Goal: Transaction & Acquisition: Subscribe to service/newsletter

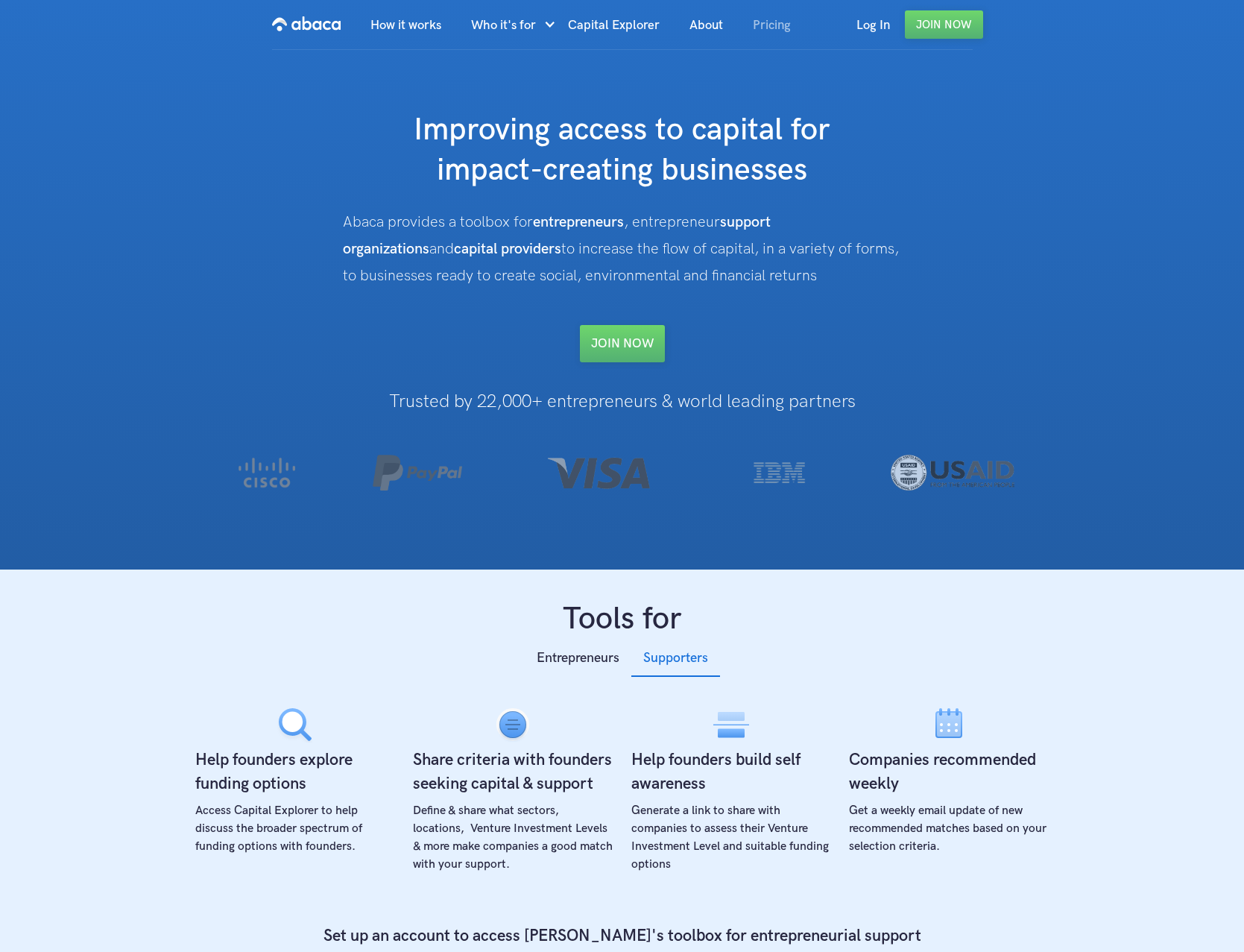
click at [774, 27] on link "Pricing" at bounding box center [772, 25] width 68 height 51
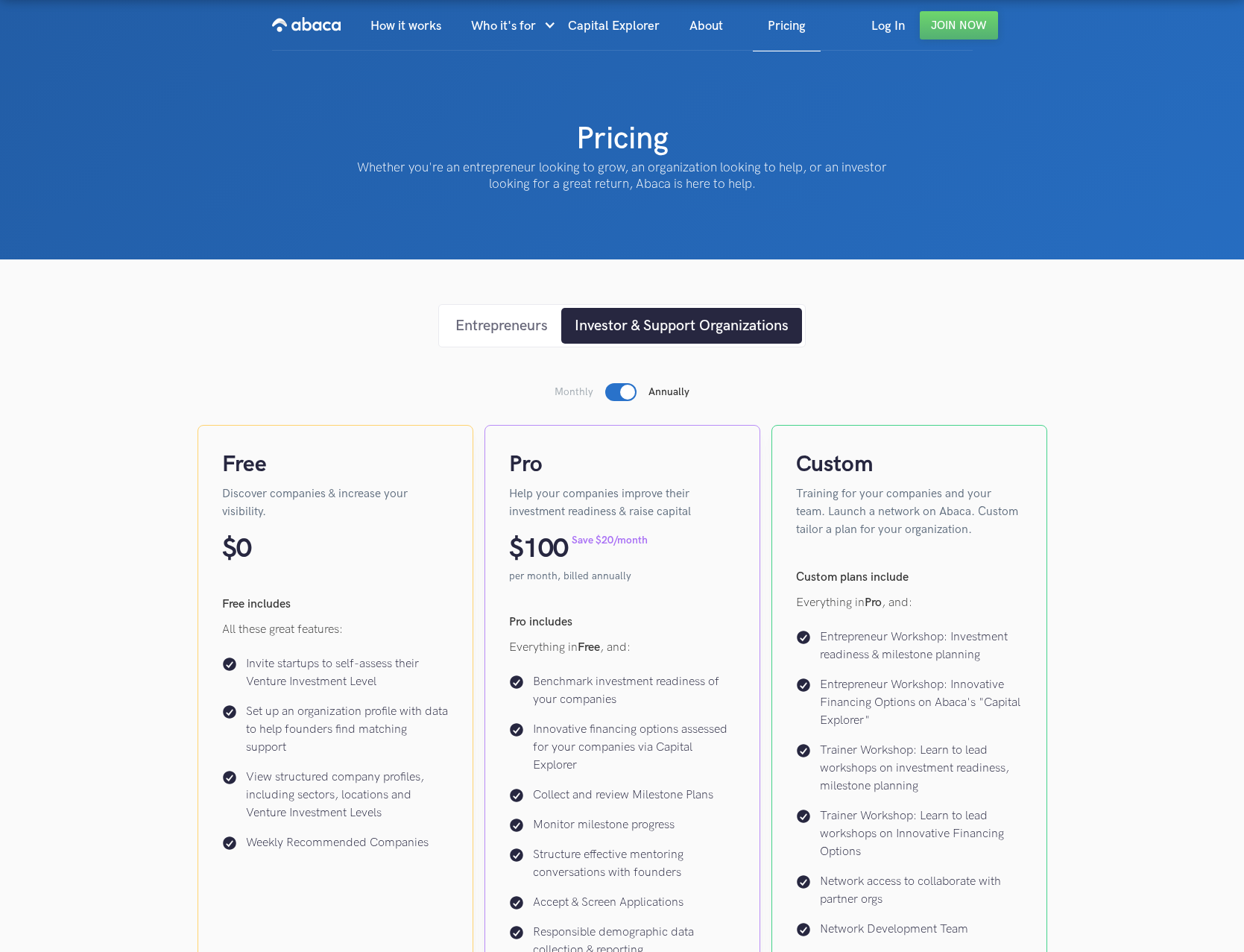
click at [510, 329] on div "Entrepreneurs" at bounding box center [501, 325] width 92 height 22
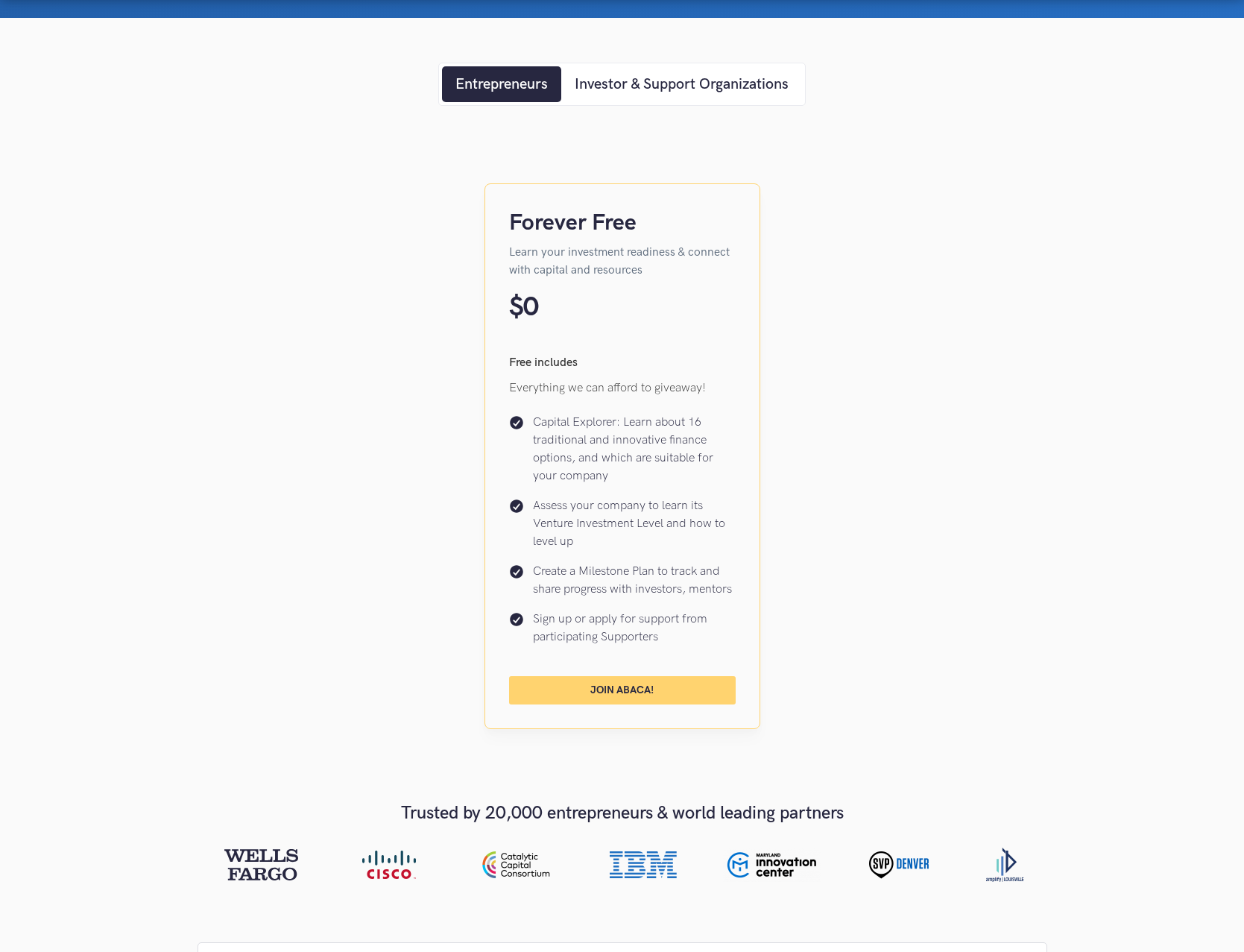
scroll to position [251, 0]
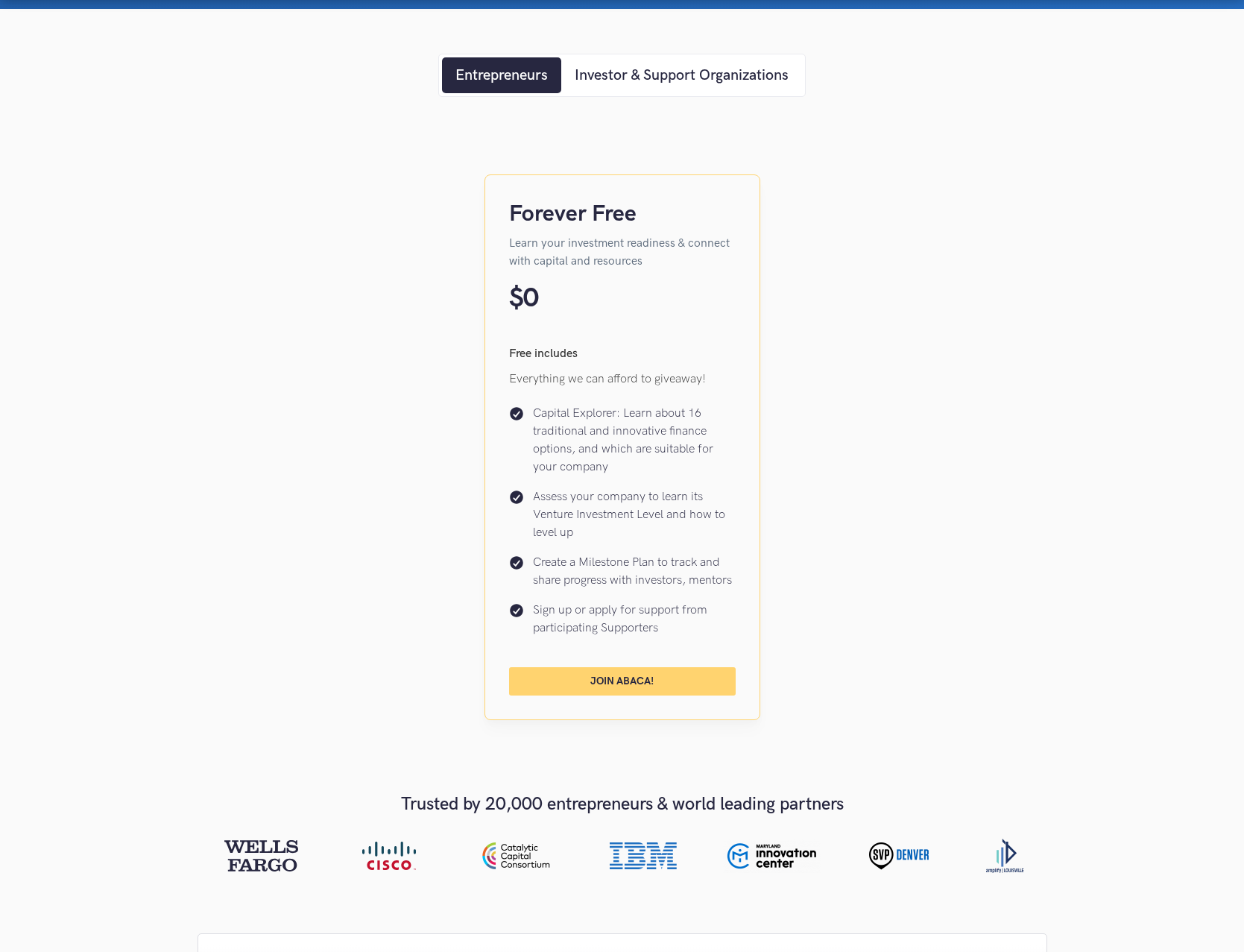
click at [641, 691] on link "Join Abaca!" at bounding box center [622, 682] width 226 height 29
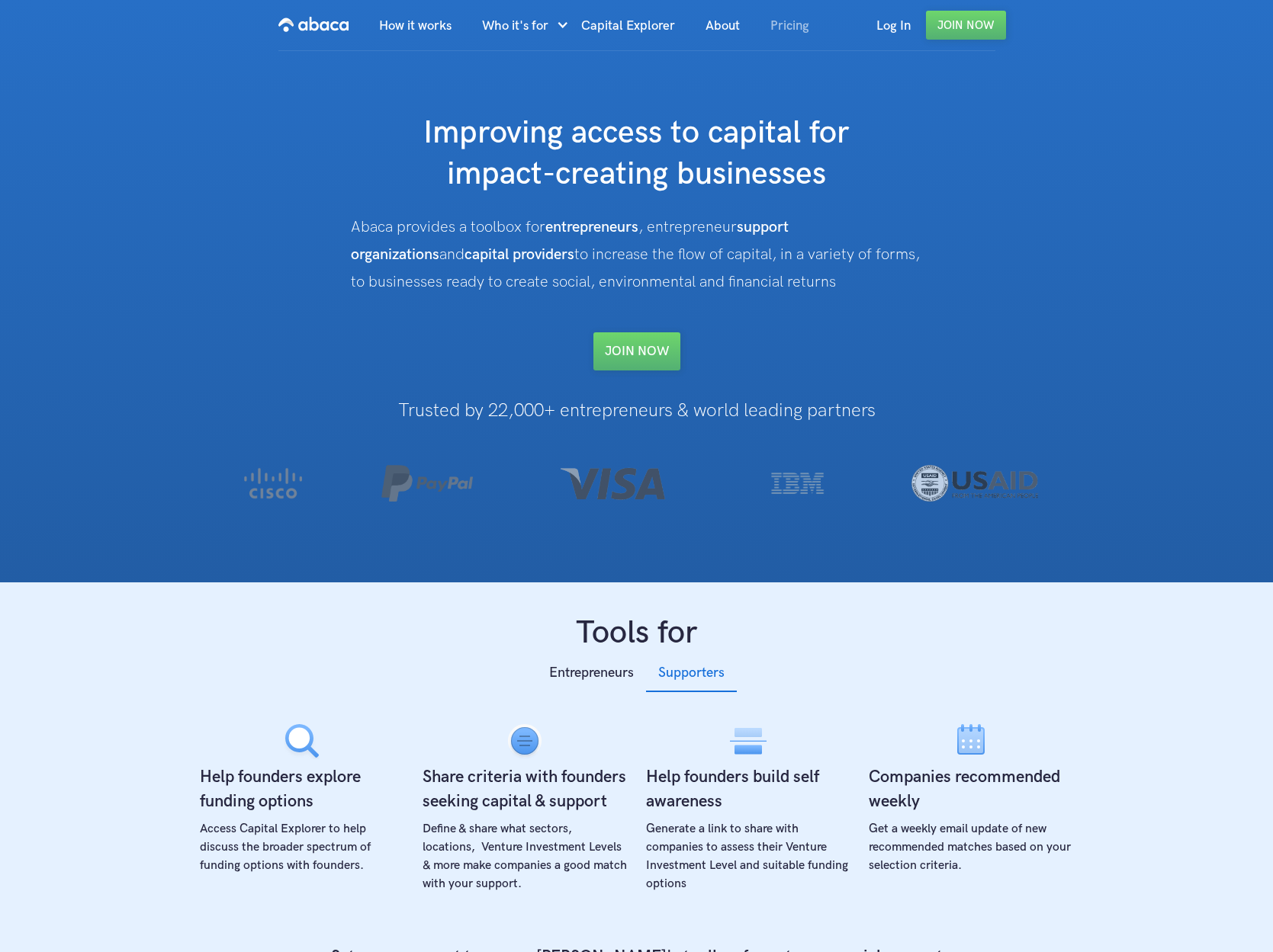
click at [799, 27] on link "Pricing" at bounding box center [790, 26] width 69 height 52
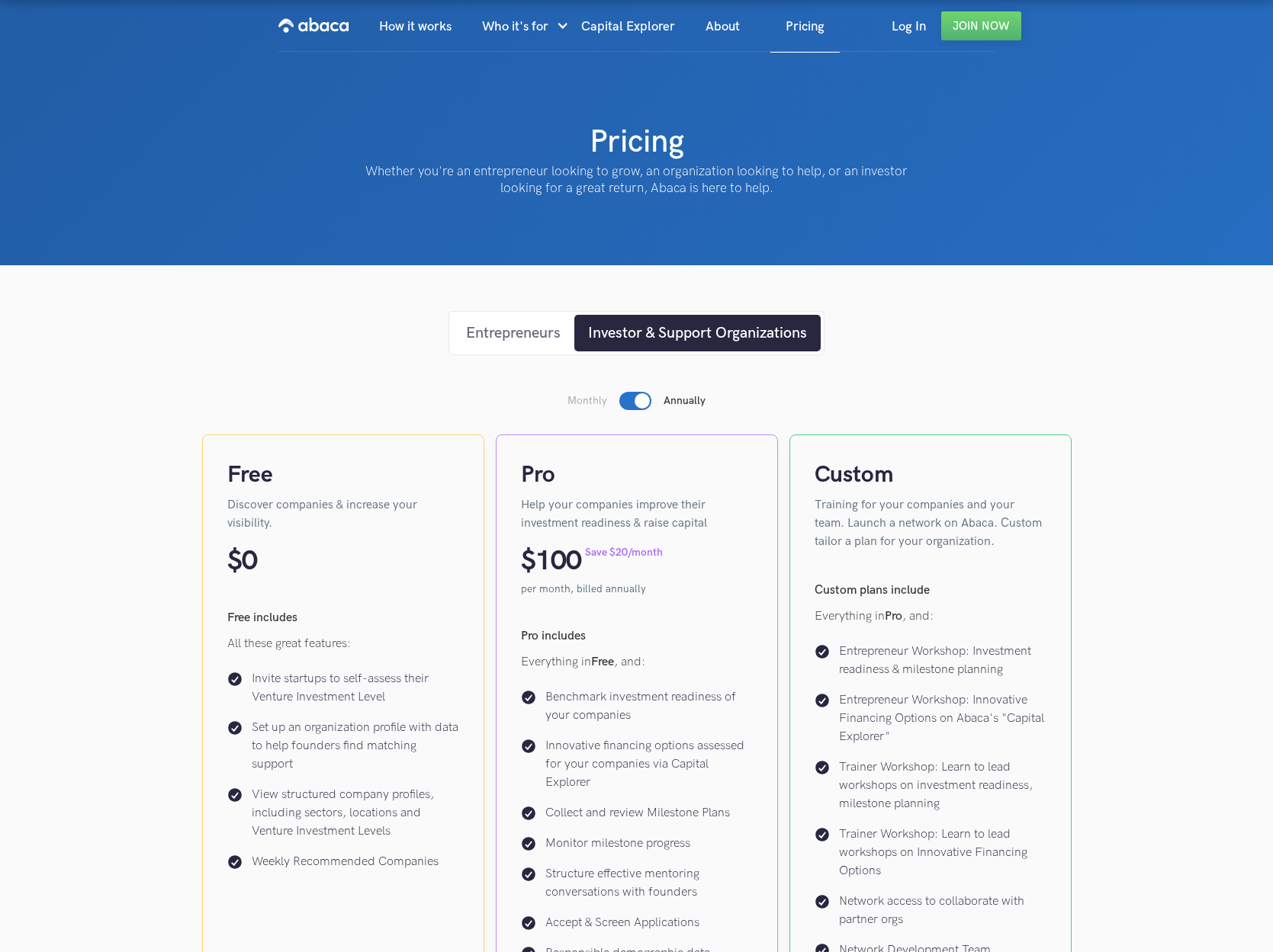
click at [484, 321] on link "Entrepreneurs" at bounding box center [512, 333] width 122 height 36
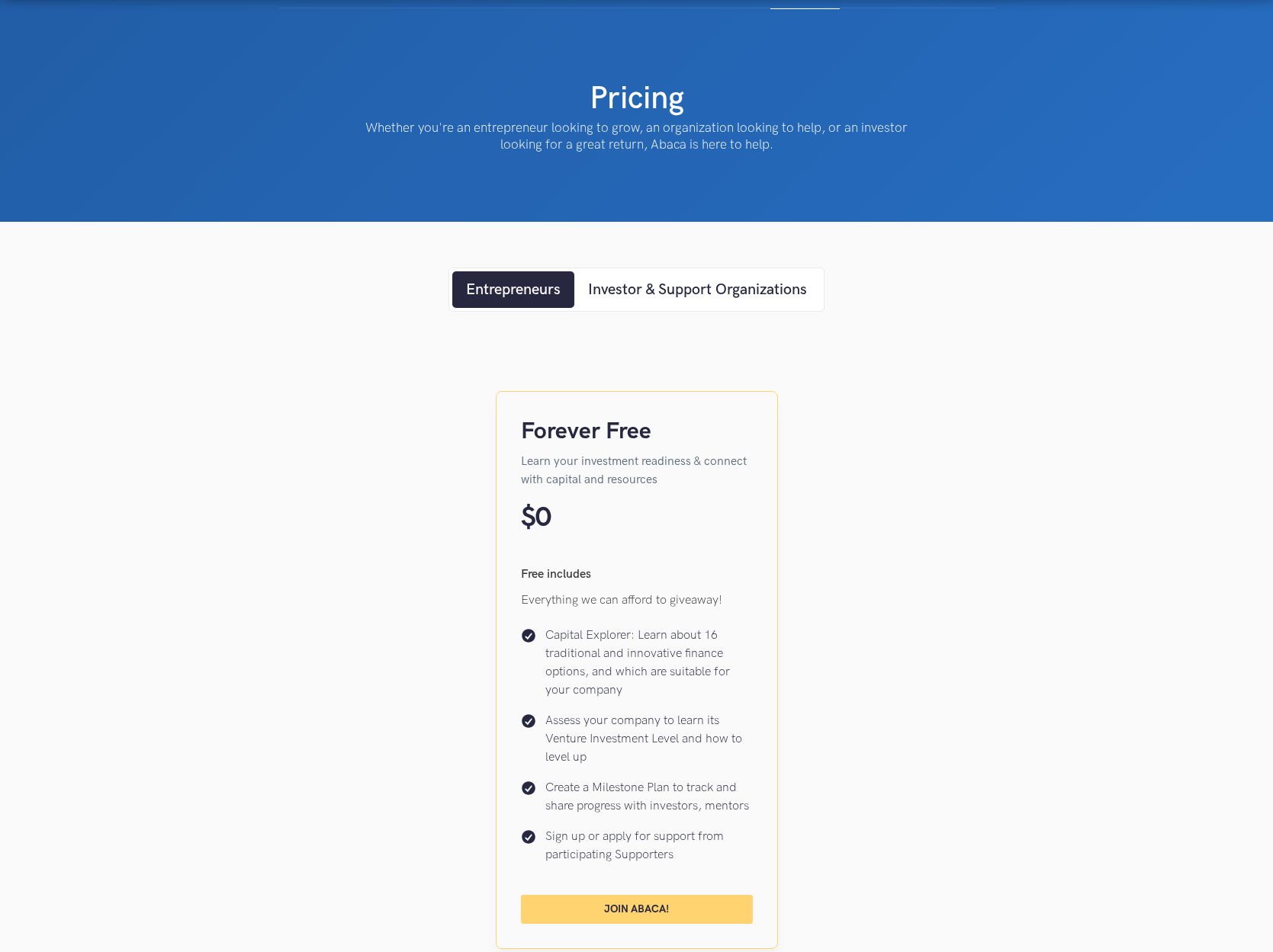
scroll to position [48, 0]
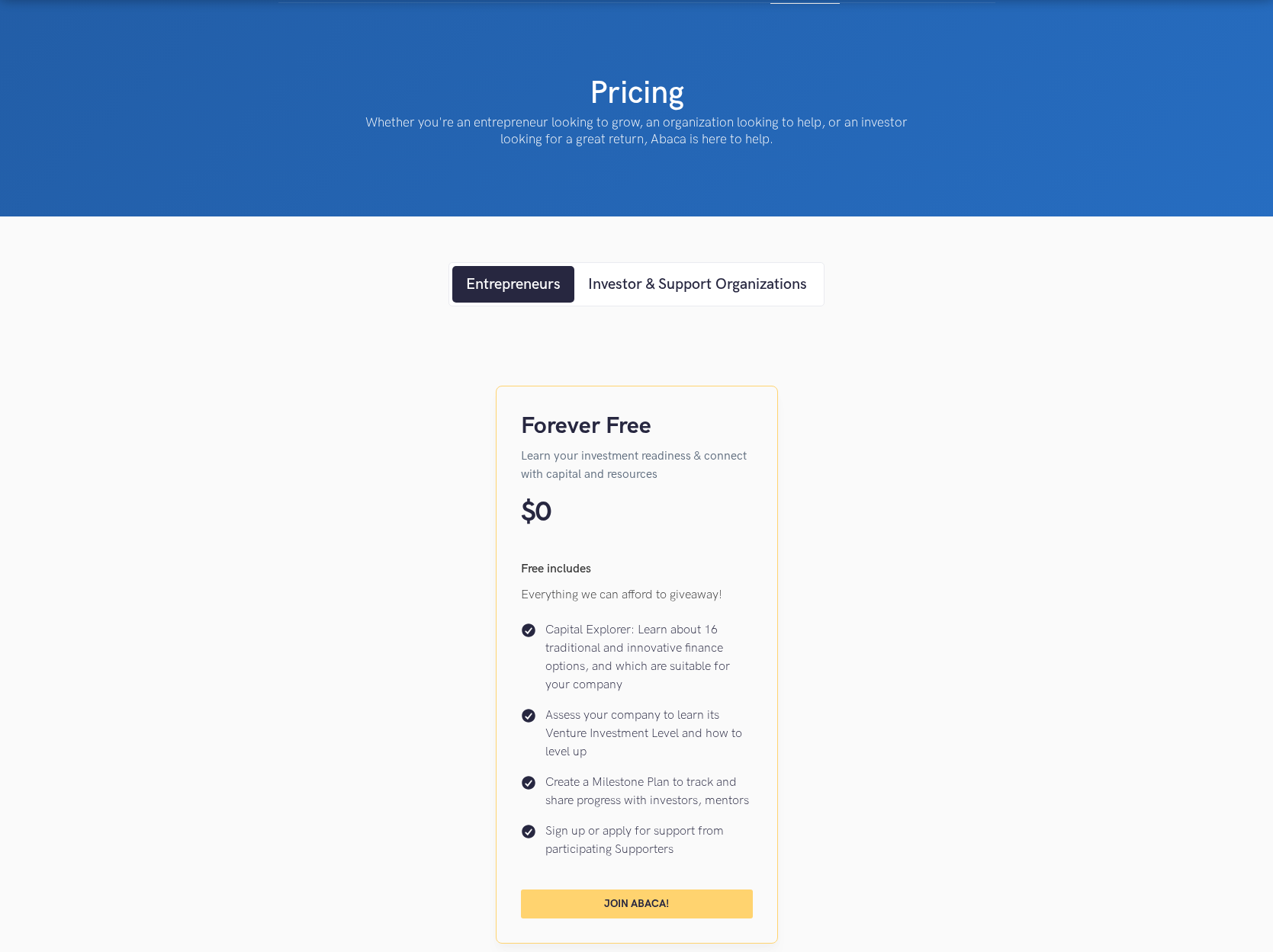
click at [613, 892] on link "Join Abaca!" at bounding box center [637, 904] width 232 height 29
